Goal: Information Seeking & Learning: Learn about a topic

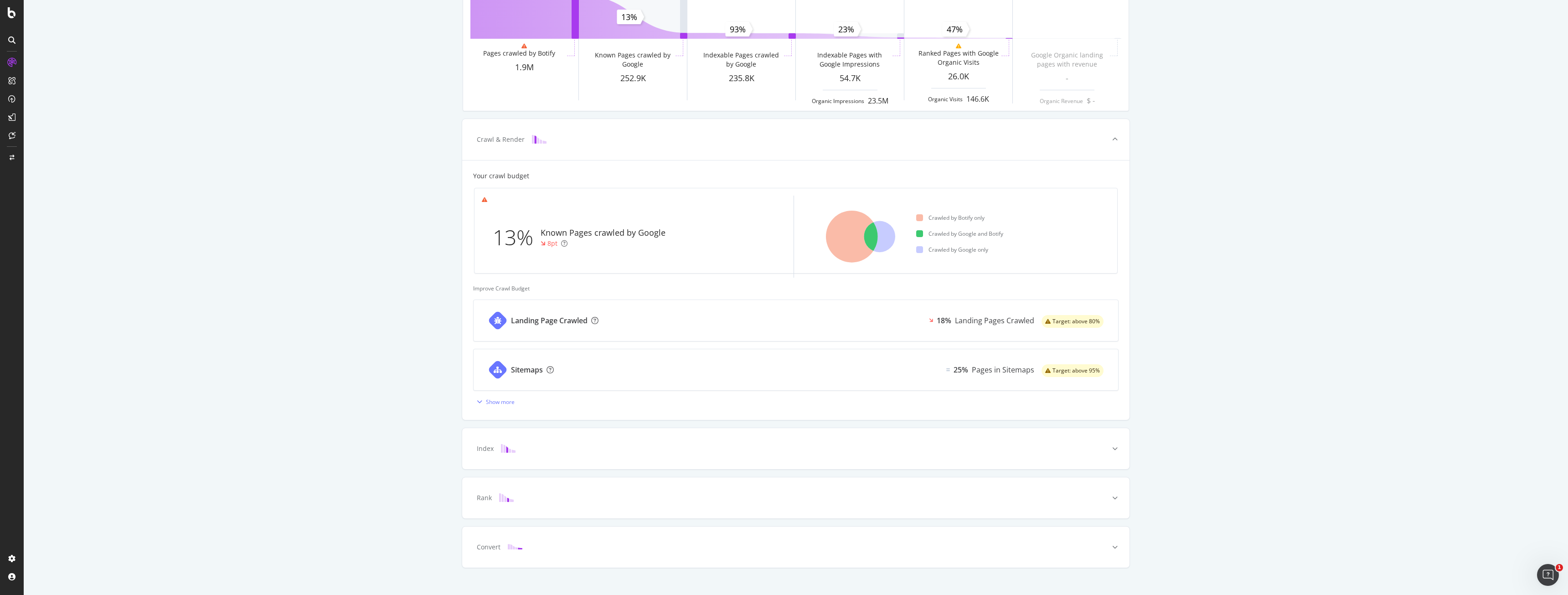
scroll to position [113, 0]
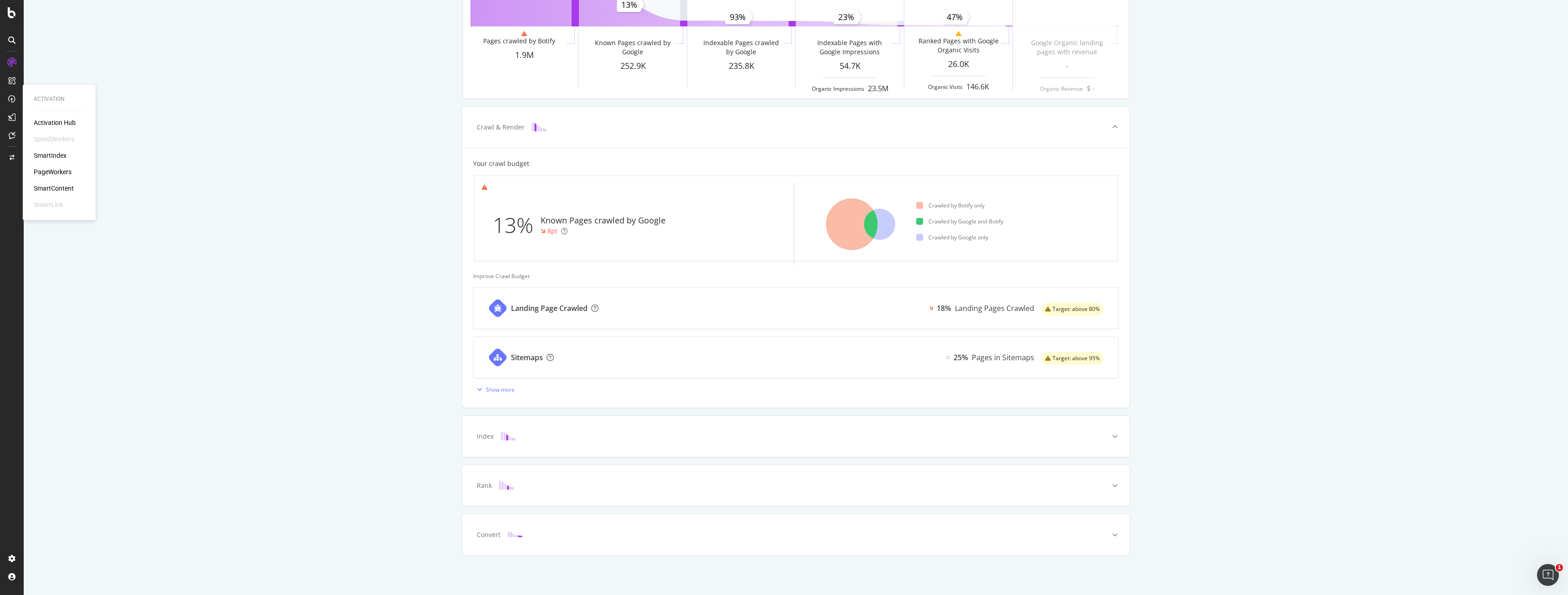
click at [52, 172] on div "PageWorkers" at bounding box center [53, 172] width 38 height 9
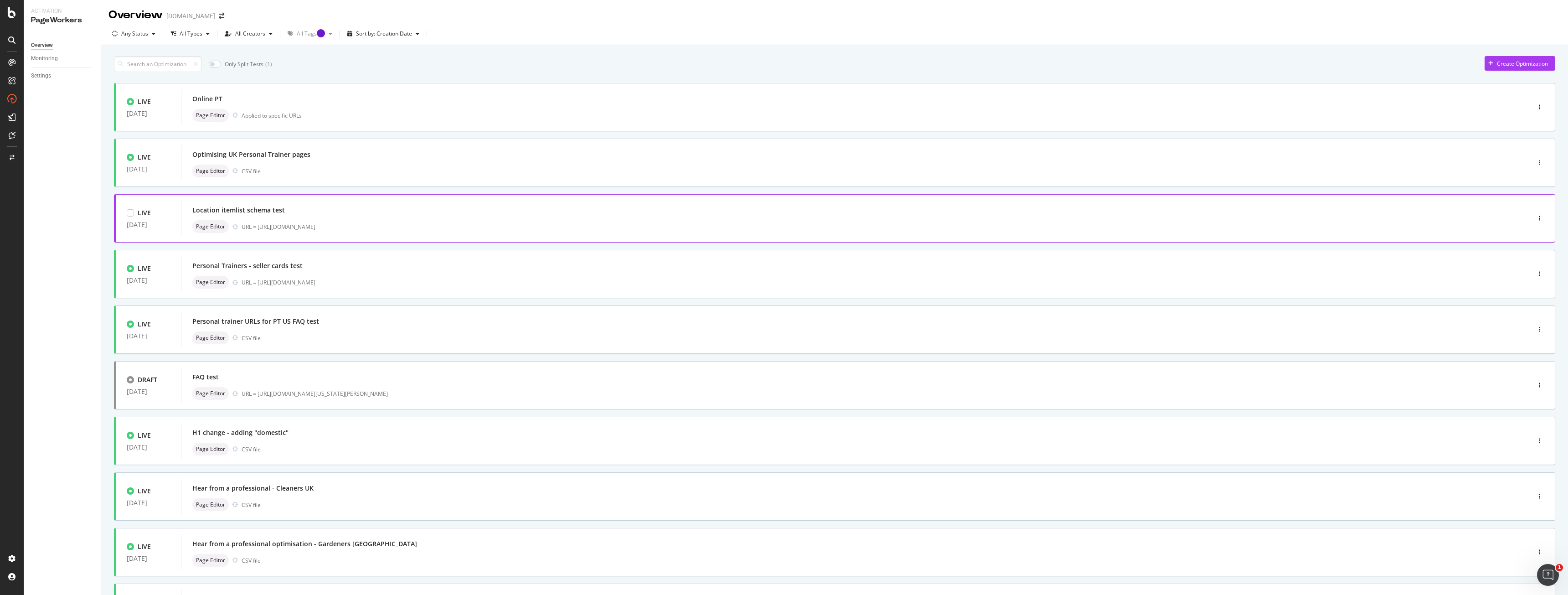
click at [528, 217] on div "Location itemlist schema test Page Editor URL = [URL][DOMAIN_NAME]" at bounding box center [842, 218] width 1299 height 29
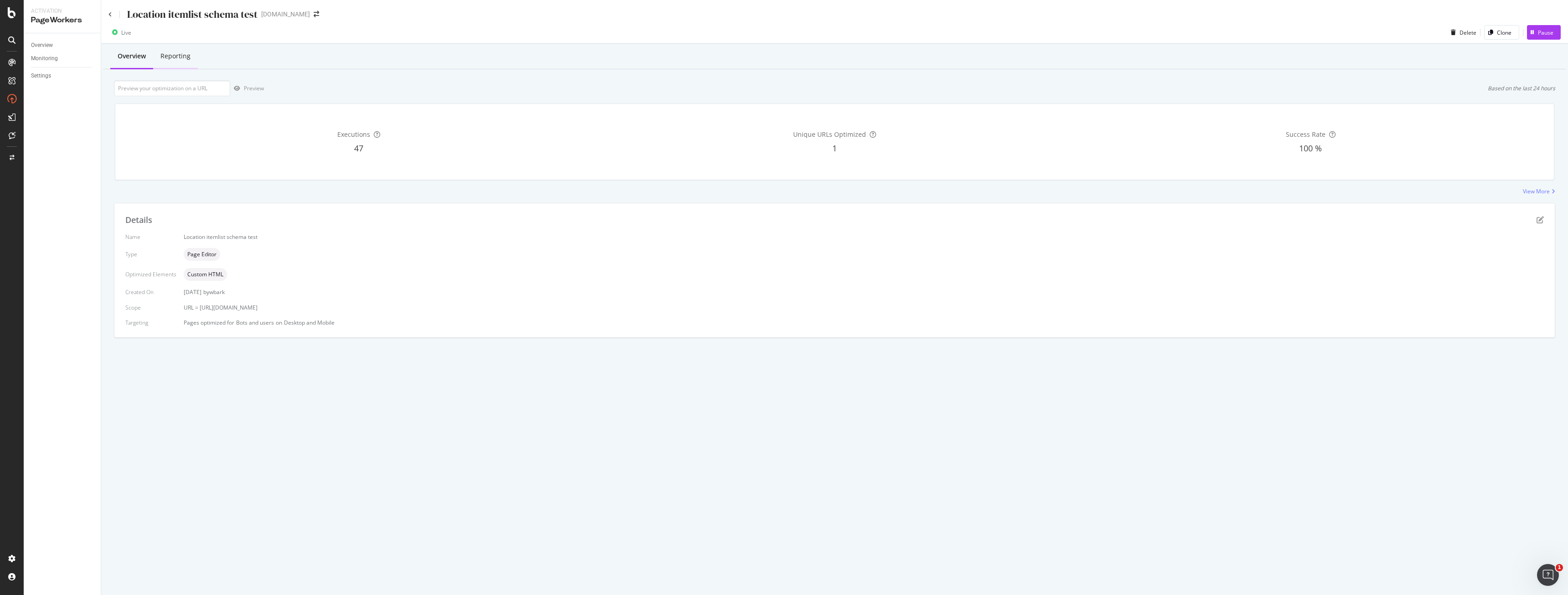
click at [169, 53] on div "Reporting" at bounding box center [176, 56] width 30 height 9
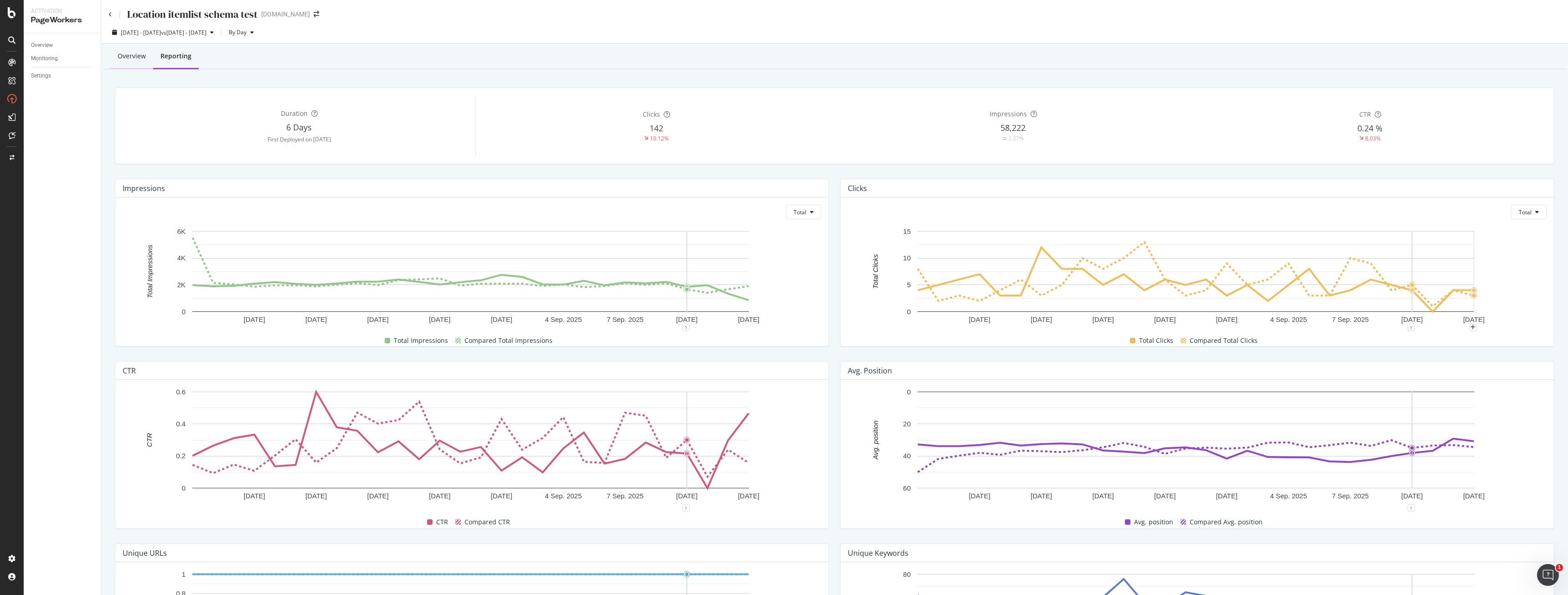
click at [118, 53] on div "Overview" at bounding box center [132, 56] width 28 height 9
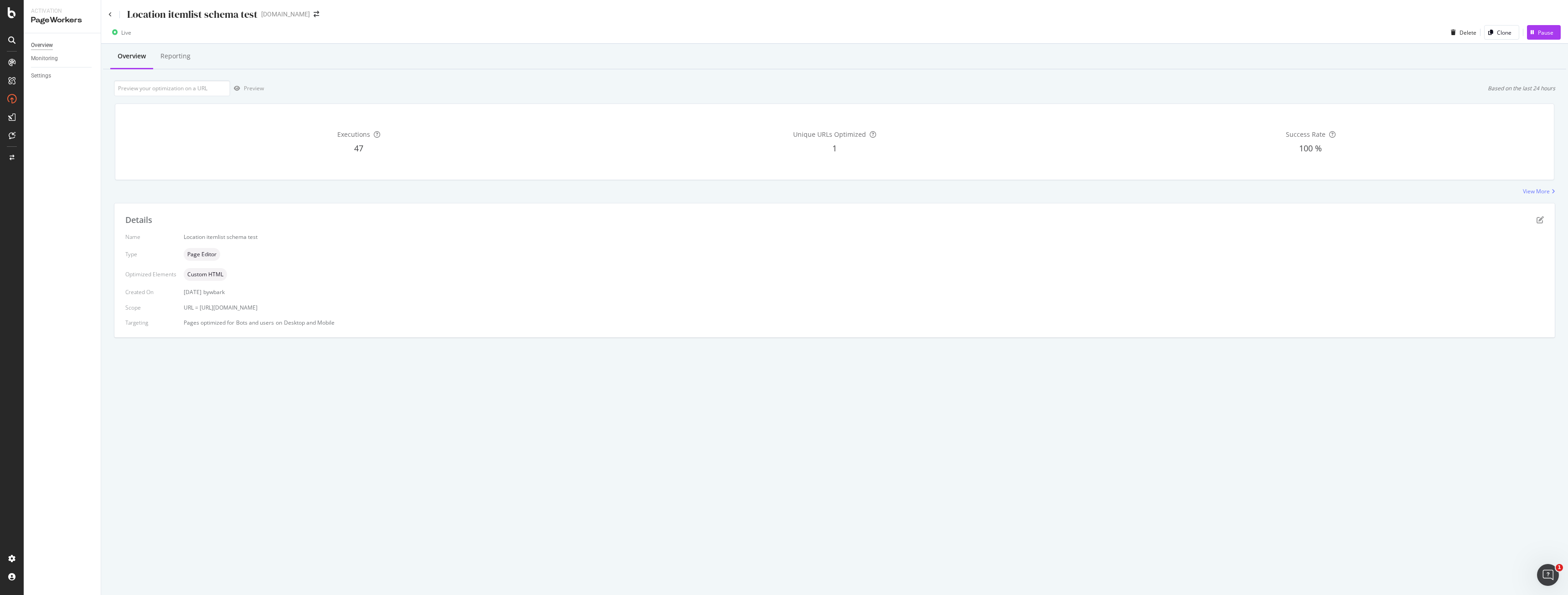
click at [34, 41] on div "Overview" at bounding box center [42, 46] width 22 height 10
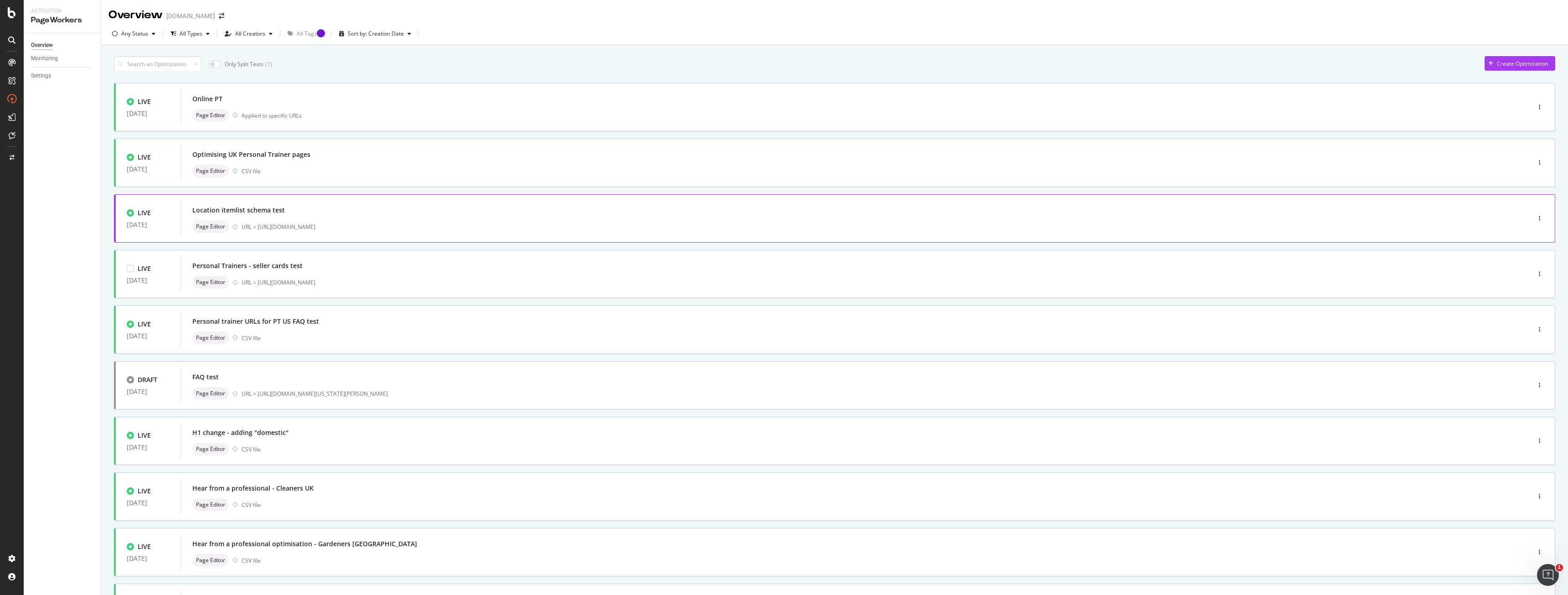
click at [312, 208] on div "Location itemlist schema test" at bounding box center [842, 210] width 1299 height 13
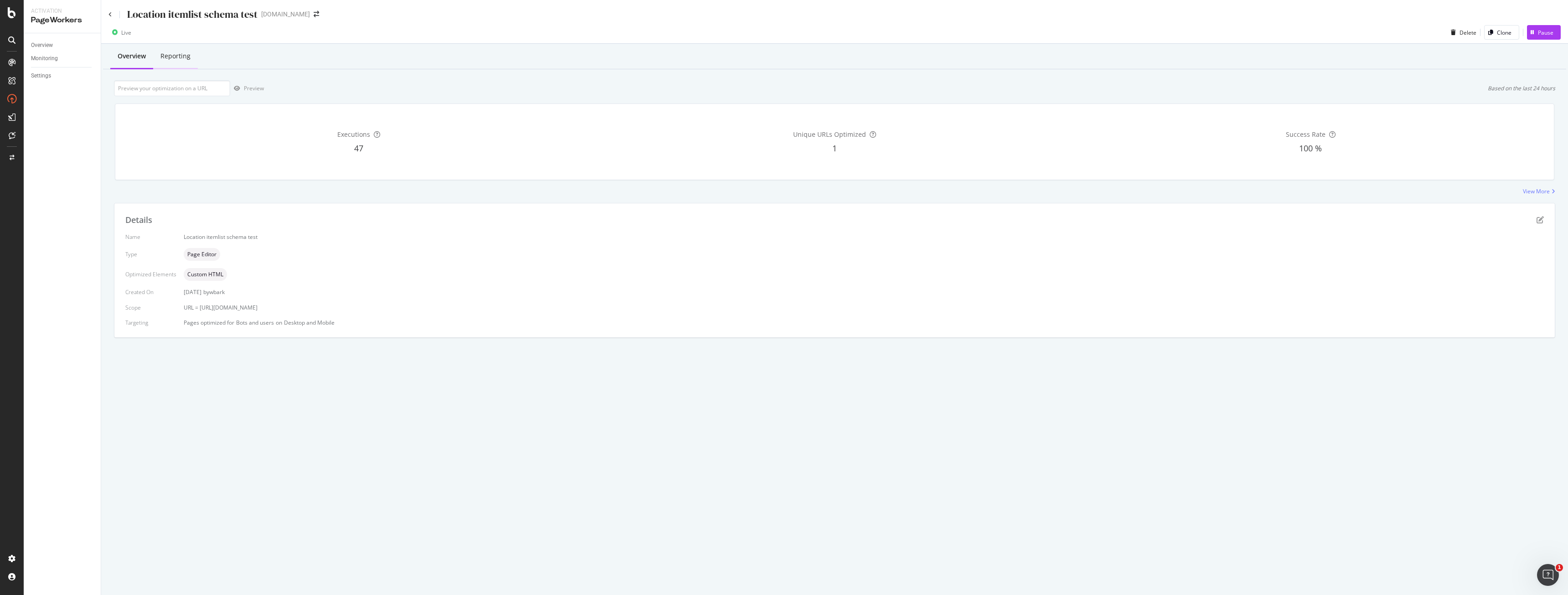
click at [178, 57] on div "Reporting" at bounding box center [176, 56] width 30 height 9
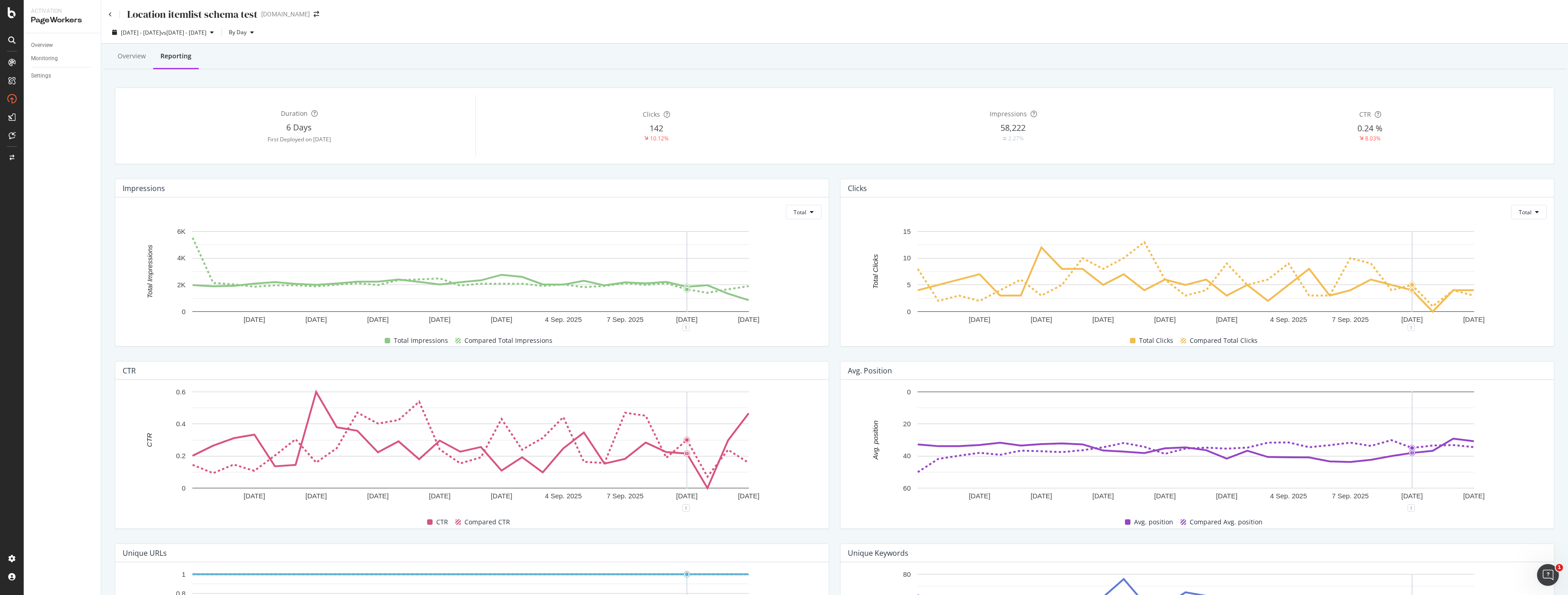
click at [119, 57] on div "Overview" at bounding box center [132, 56] width 28 height 9
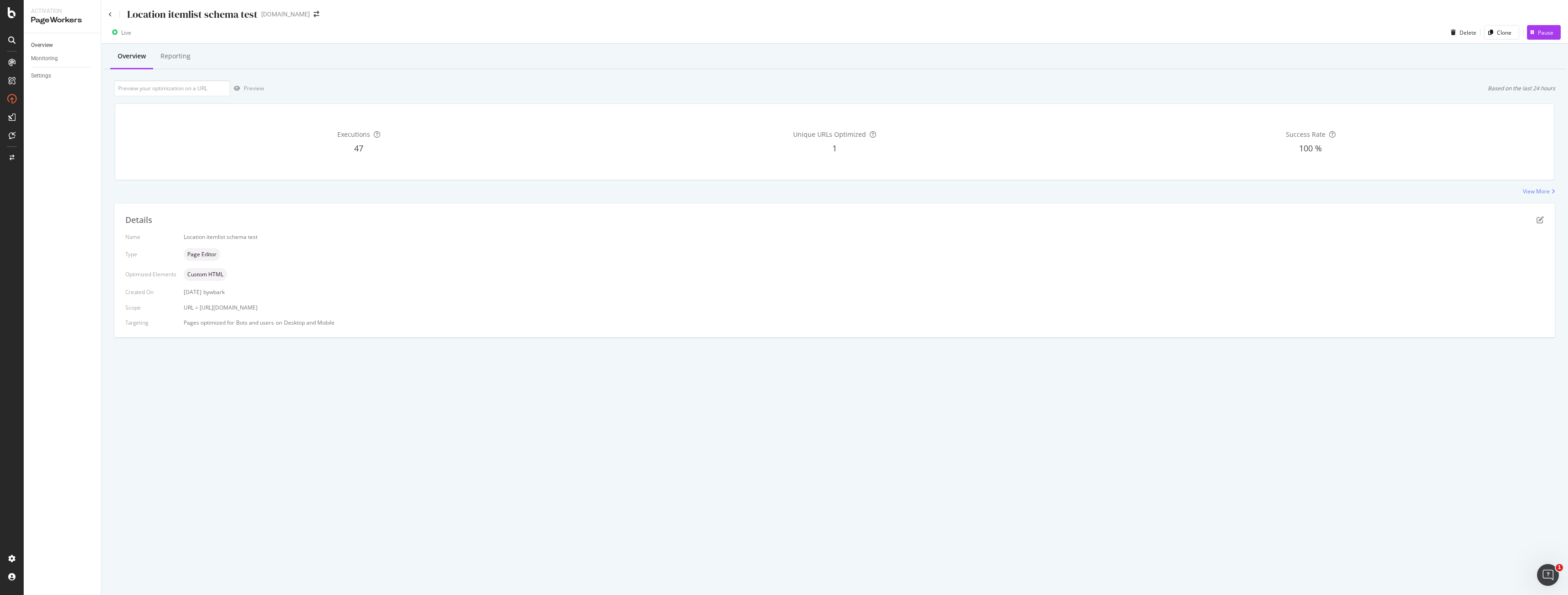
click at [57, 45] on link "Overview" at bounding box center [63, 46] width 63 height 10
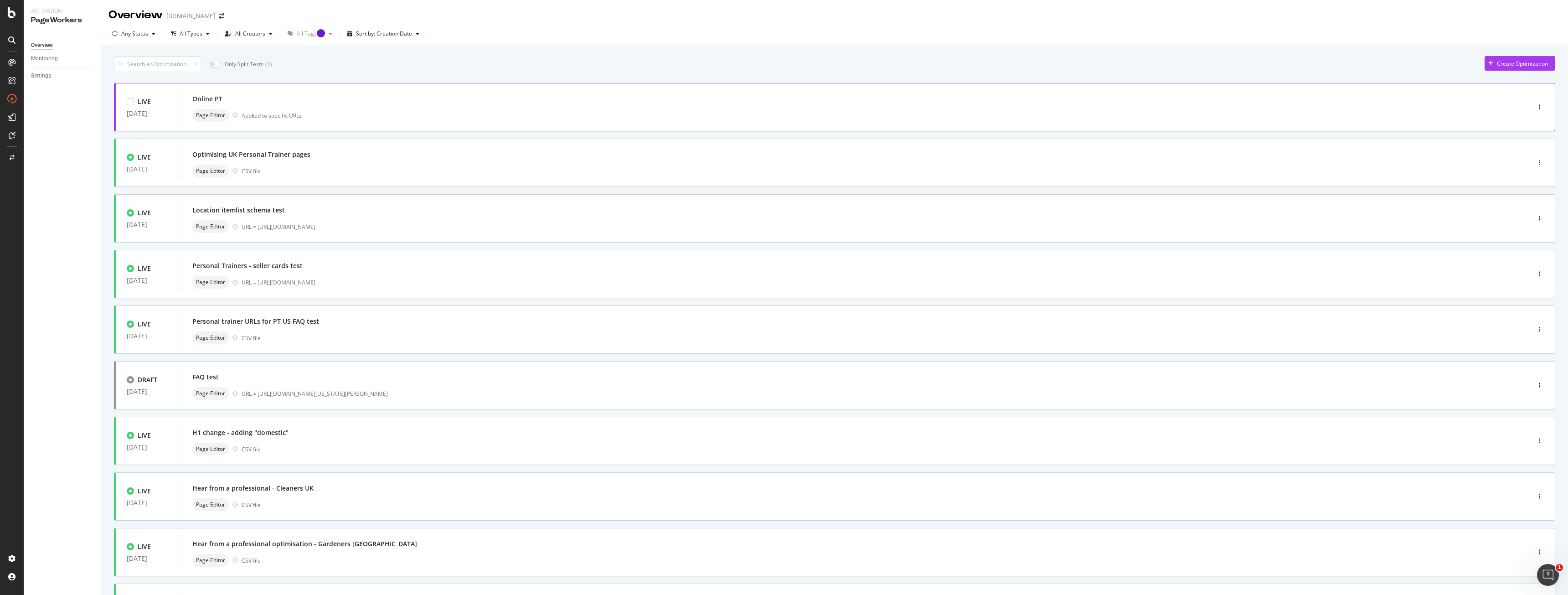
click at [346, 113] on div "Page Editor Applied to specific URLs" at bounding box center [842, 115] width 1299 height 13
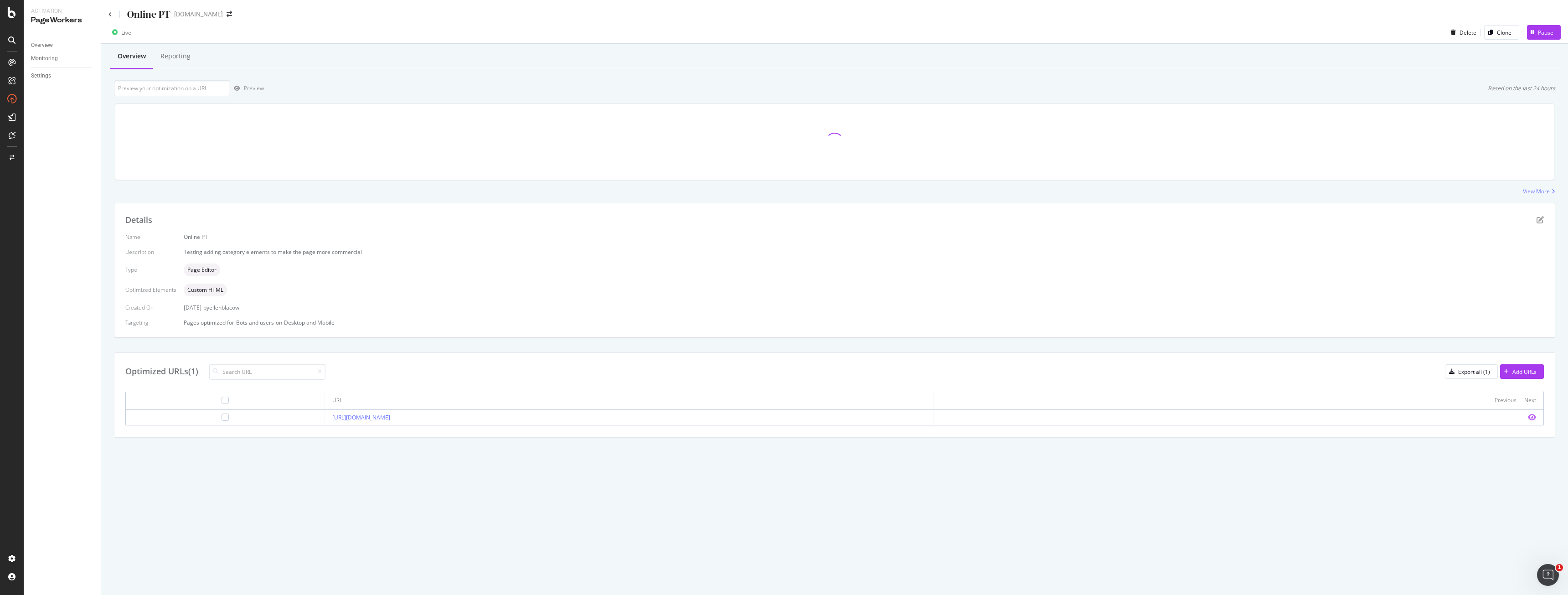
click at [1534, 417] on icon "eye" at bounding box center [1532, 417] width 8 height 7
